Goal: Information Seeking & Learning: Learn about a topic

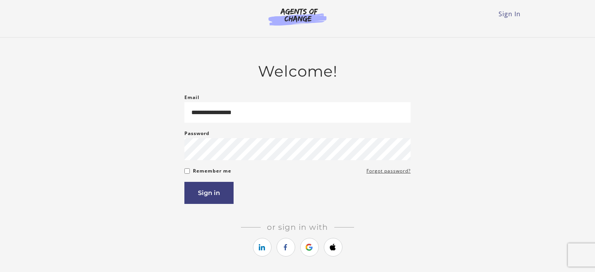
type input "**********"
click at [208, 190] on button "Sign in" at bounding box center [208, 193] width 49 height 22
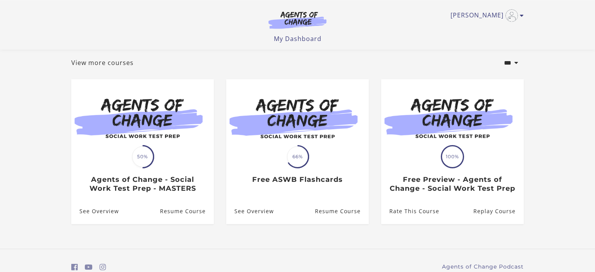
scroll to position [41, 0]
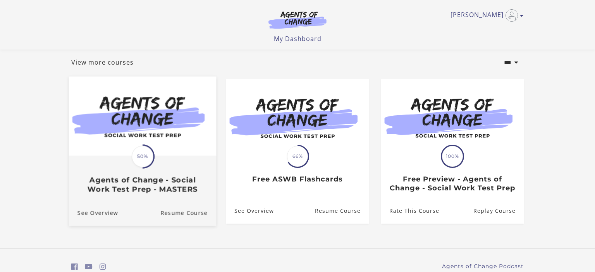
click at [149, 191] on h3 "Agents of Change - Social Work Test Prep - MASTERS" at bounding box center [142, 185] width 130 height 18
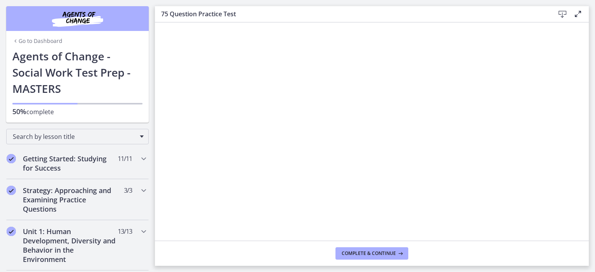
click at [562, 13] on icon at bounding box center [561, 14] width 9 height 9
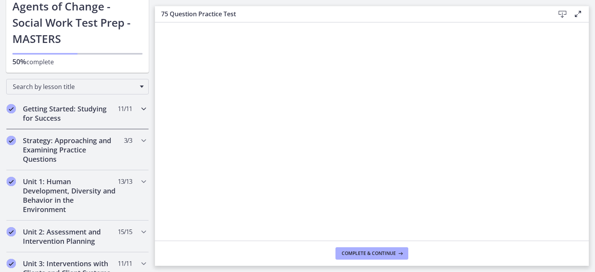
click at [58, 117] on h2 "Getting Started: Studying for Success" at bounding box center [70, 113] width 94 height 19
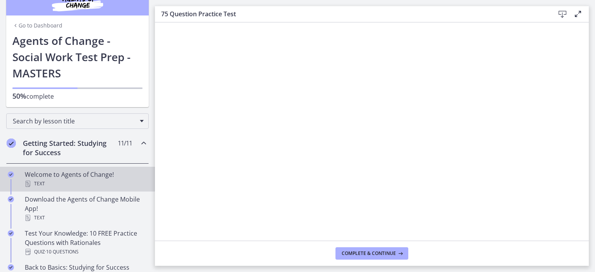
scroll to position [0, 0]
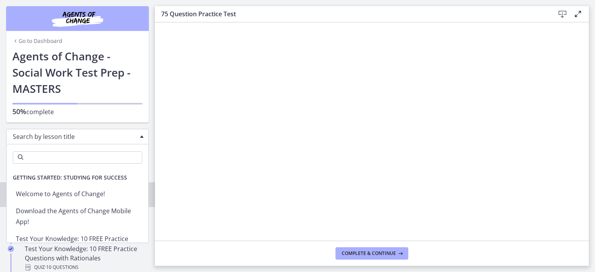
click at [67, 137] on span "Search by lesson title" at bounding box center [74, 136] width 123 height 9
click at [143, 136] on span "Chapters" at bounding box center [142, 136] width 4 height 2
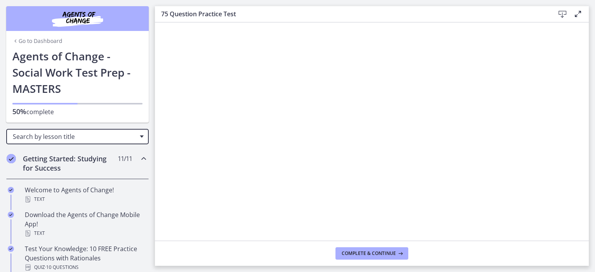
click at [143, 136] on span "Chapters" at bounding box center [142, 136] width 4 height 2
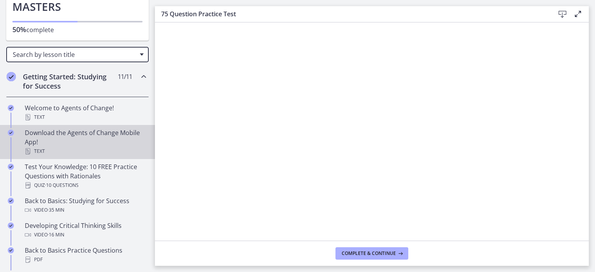
scroll to position [100, 0]
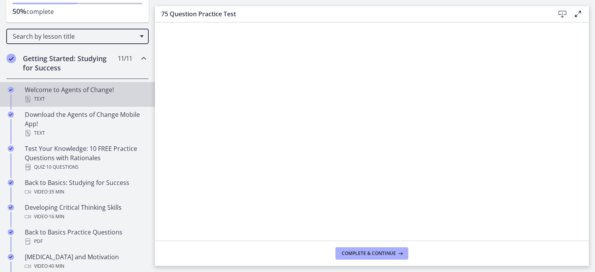
click at [99, 95] on div "Text" at bounding box center [85, 98] width 121 height 9
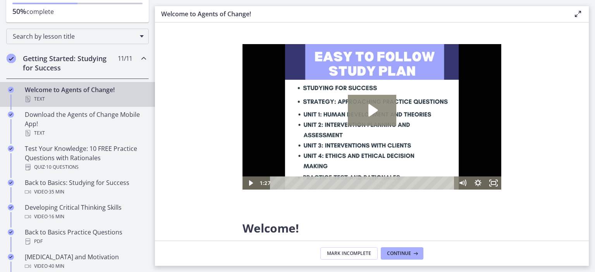
click at [374, 112] on icon "Play Video: c1o6hcmjueu5qasqsu00.mp4" at bounding box center [372, 110] width 9 height 12
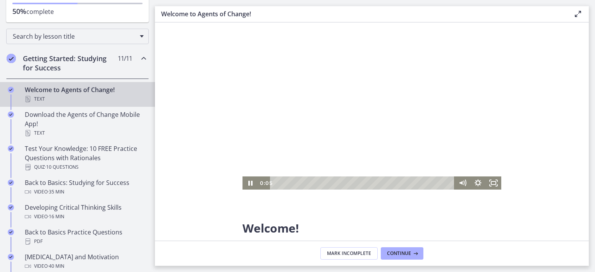
click at [379, 216] on p at bounding box center [371, 212] width 259 height 9
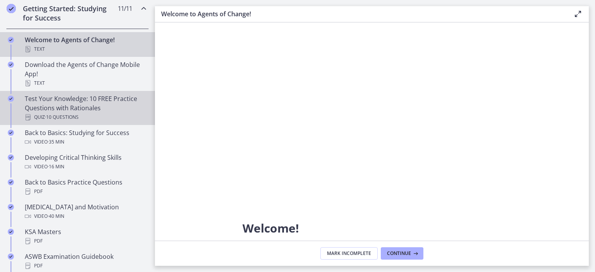
scroll to position [100, 0]
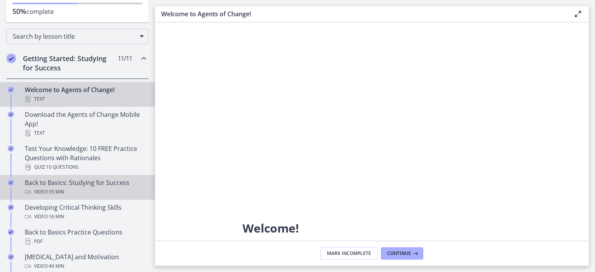
click at [67, 189] on div "Video · 35 min" at bounding box center [85, 191] width 121 height 9
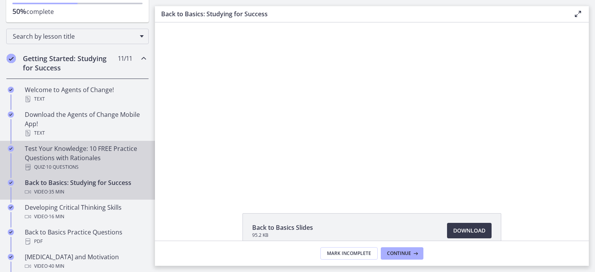
click at [61, 164] on span "· 10 Questions" at bounding box center [62, 167] width 34 height 9
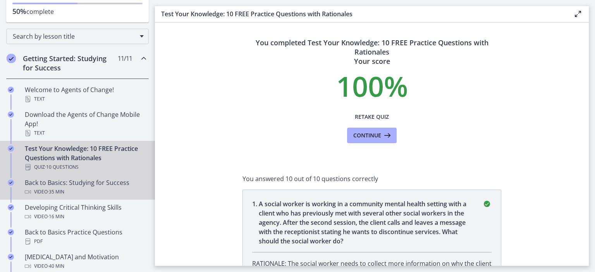
click at [50, 188] on span "· 35 min" at bounding box center [56, 191] width 17 height 9
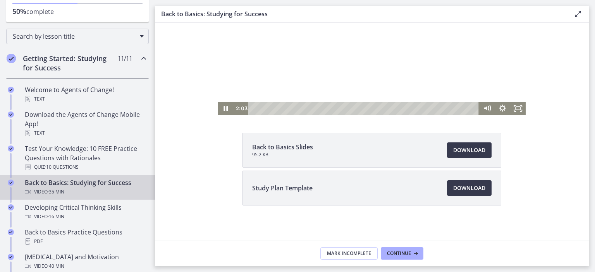
scroll to position [82, 0]
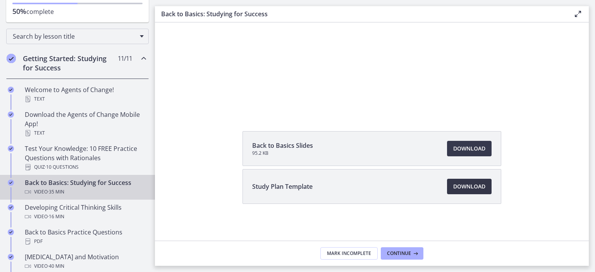
click at [468, 185] on span "Download Opens in a new window" at bounding box center [469, 186] width 32 height 9
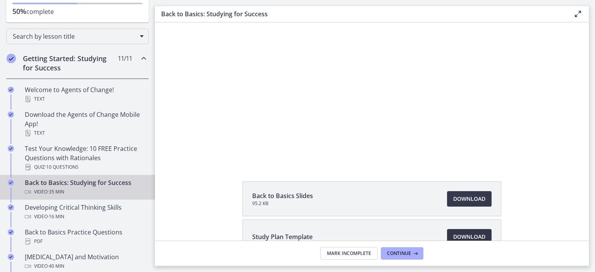
scroll to position [0, 0]
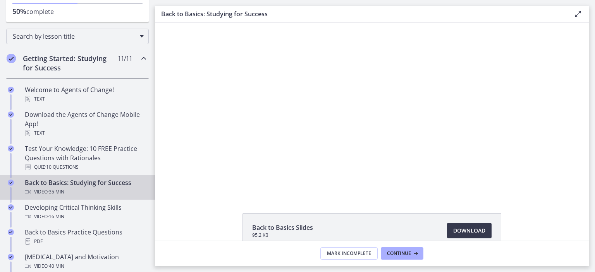
click at [578, 12] on icon at bounding box center [577, 13] width 9 height 9
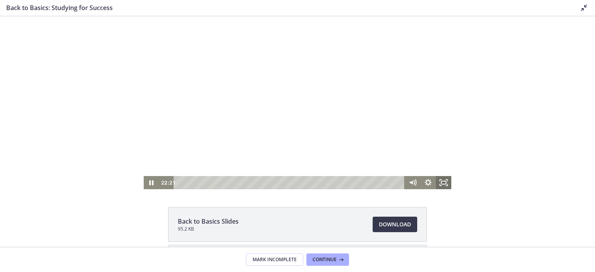
click at [445, 183] on icon "Fullscreen" at bounding box center [442, 182] width 15 height 13
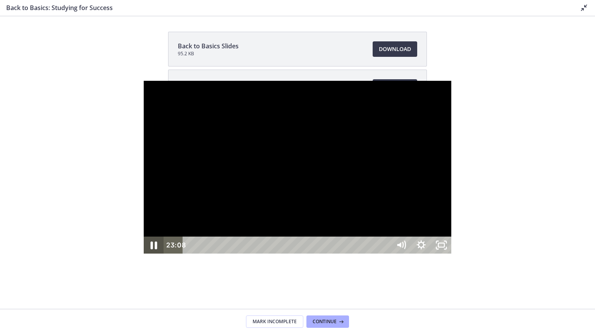
click at [141, 255] on icon "Pause" at bounding box center [153, 245] width 24 height 21
click at [152, 249] on icon "Play Video" at bounding box center [154, 245] width 5 height 7
click at [451, 81] on div at bounding box center [298, 167] width 308 height 173
click at [451, 254] on icon "Unfullscreen" at bounding box center [441, 245] width 20 height 17
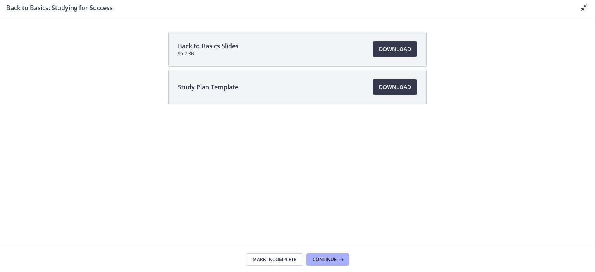
scroll to position [50, 0]
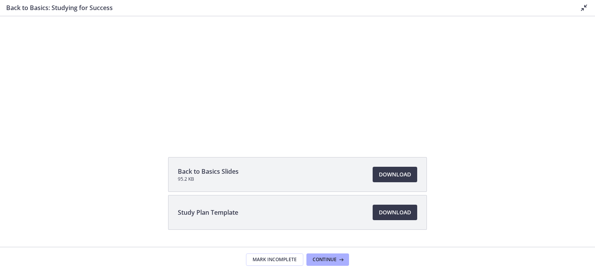
click at [207, 172] on span "Back to Basics Slides" at bounding box center [208, 171] width 61 height 9
click at [400, 170] on span "Download Opens in a new window" at bounding box center [395, 174] width 32 height 9
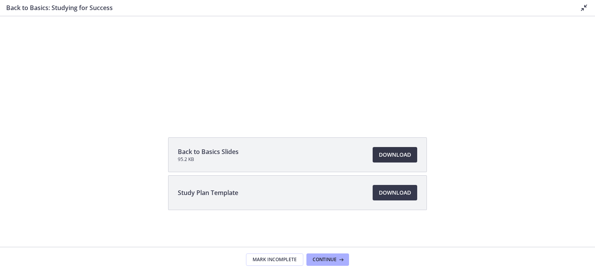
scroll to position [0, 0]
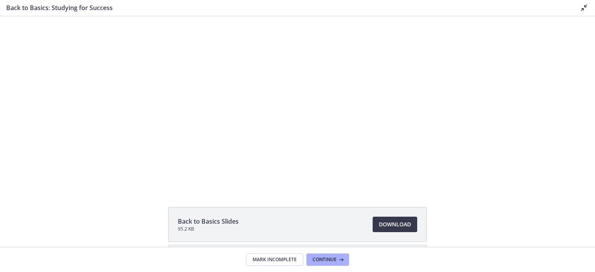
click at [585, 10] on icon at bounding box center [583, 7] width 9 height 9
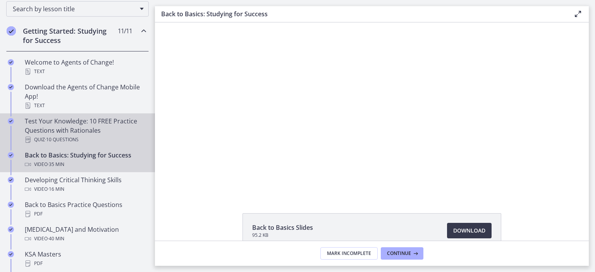
scroll to position [150, 0]
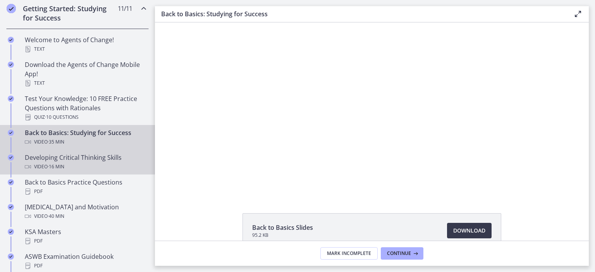
click at [60, 165] on span "· 16 min" at bounding box center [56, 166] width 17 height 9
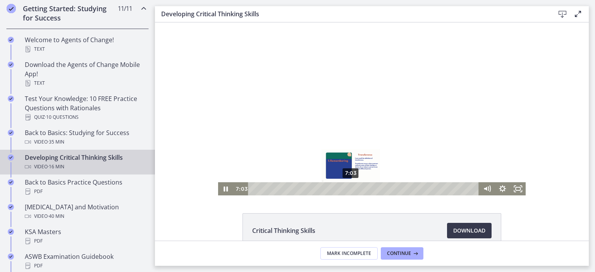
click at [351, 188] on div "7:03" at bounding box center [364, 188] width 221 height 13
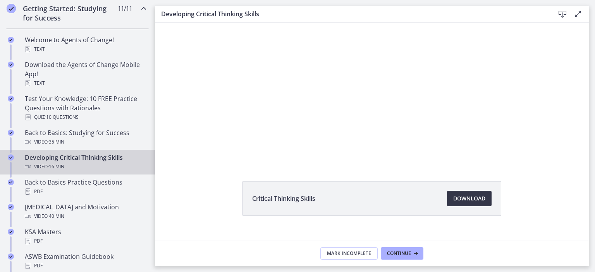
scroll to position [44, 0]
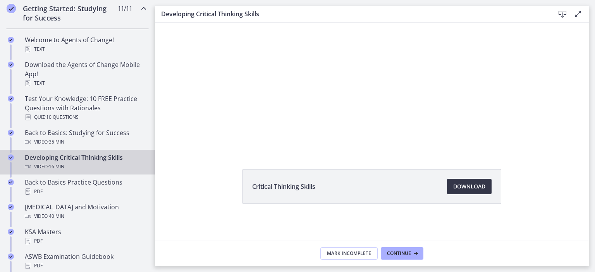
click at [468, 187] on span "Download Opens in a new window" at bounding box center [469, 186] width 32 height 9
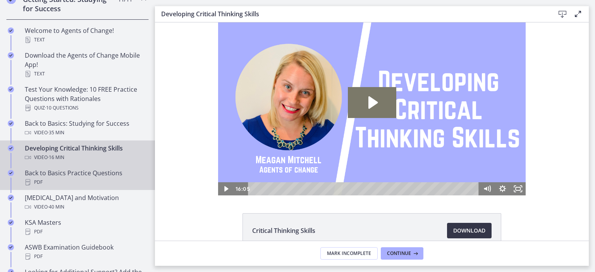
scroll to position [0, 0]
